Goal: Transaction & Acquisition: Purchase product/service

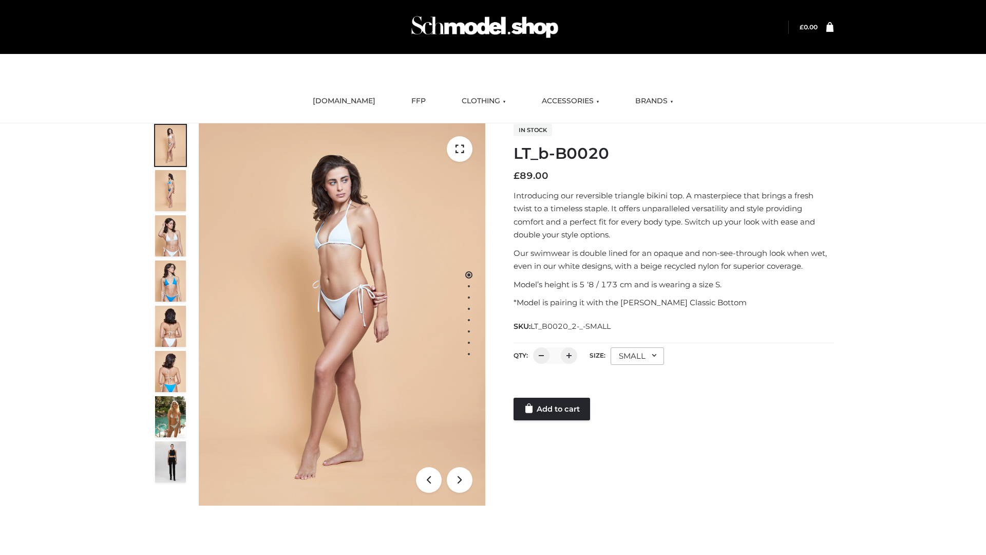
click at [553, 409] on link "Add to cart" at bounding box center [552, 408] width 77 height 23
